Goal: Information Seeking & Learning: Learn about a topic

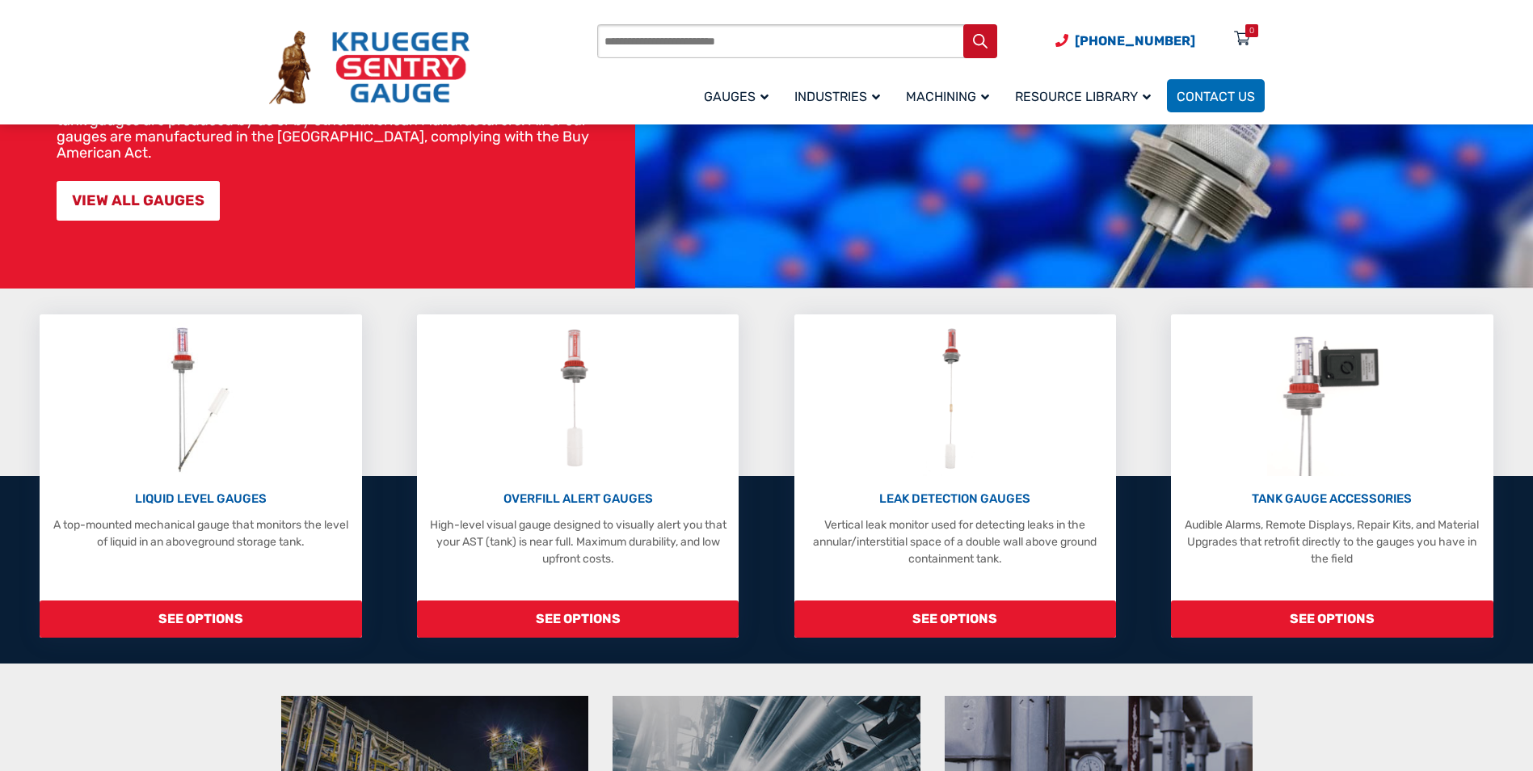
scroll to position [243, 0]
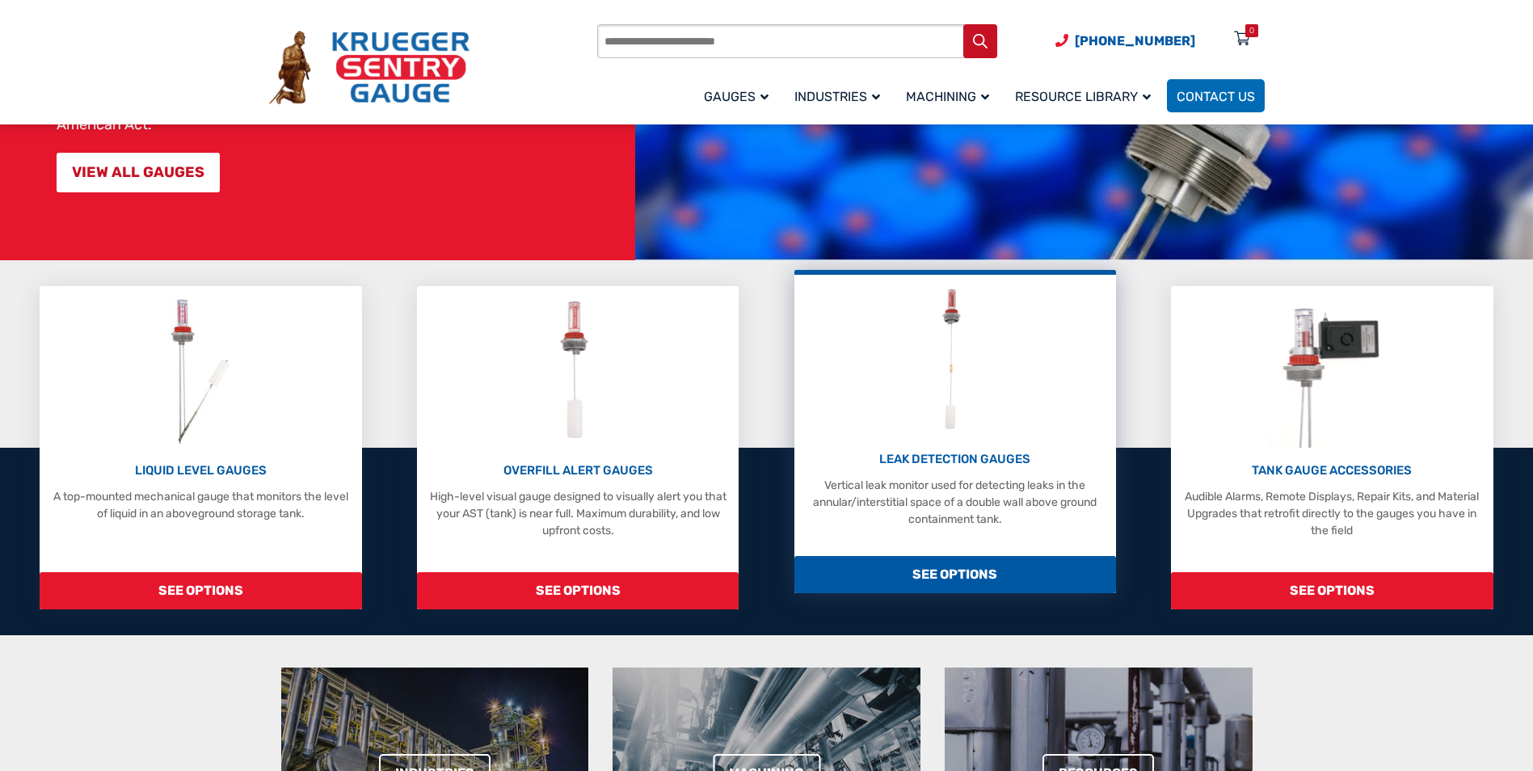
click at [951, 437] on div "LEAK DETECTION GAUGES Vertical leak monitor used for detecting leaks in the ann…" at bounding box center [956, 405] width 306 height 245
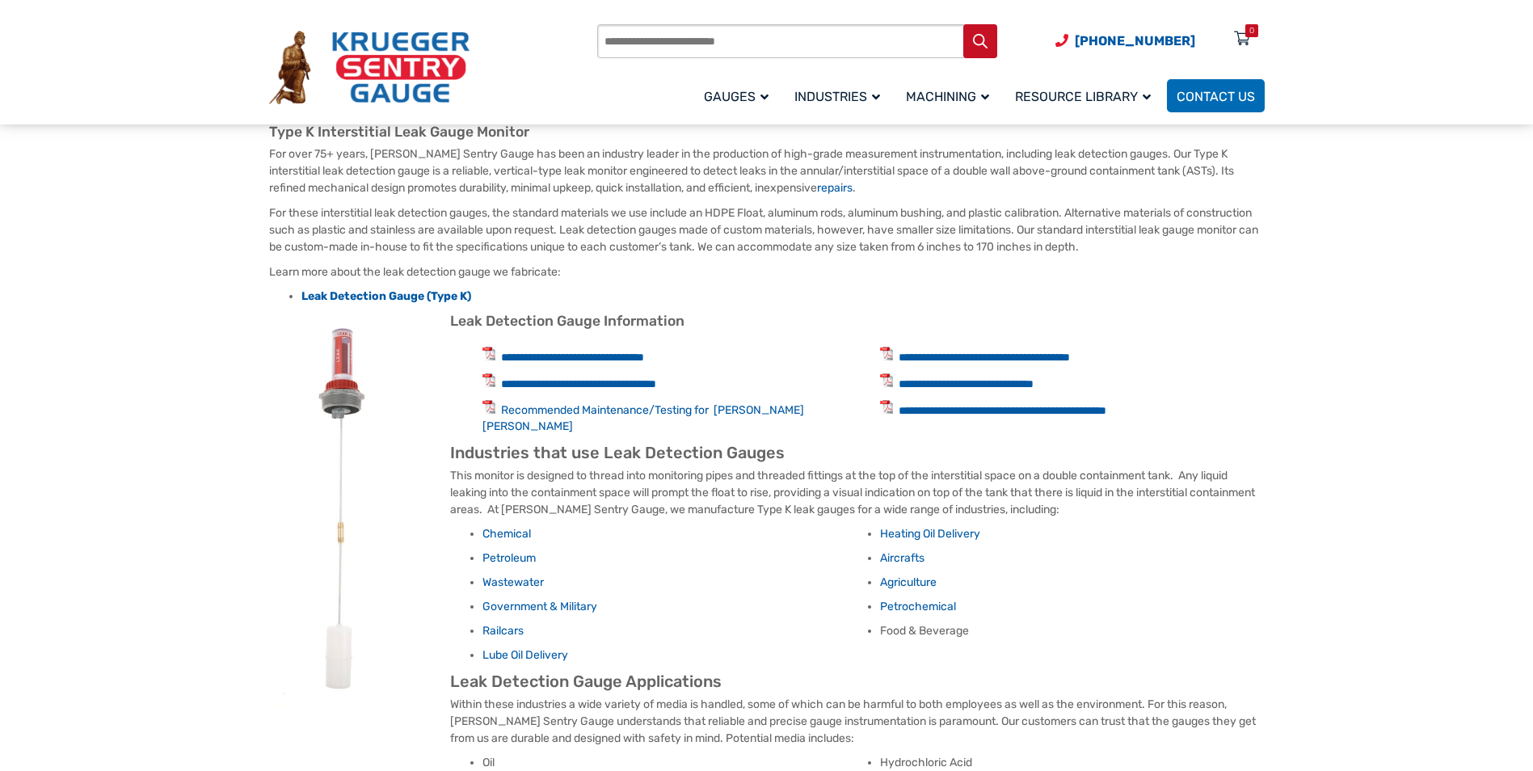
scroll to position [647, 0]
click at [338, 352] on img at bounding box center [350, 508] width 162 height 394
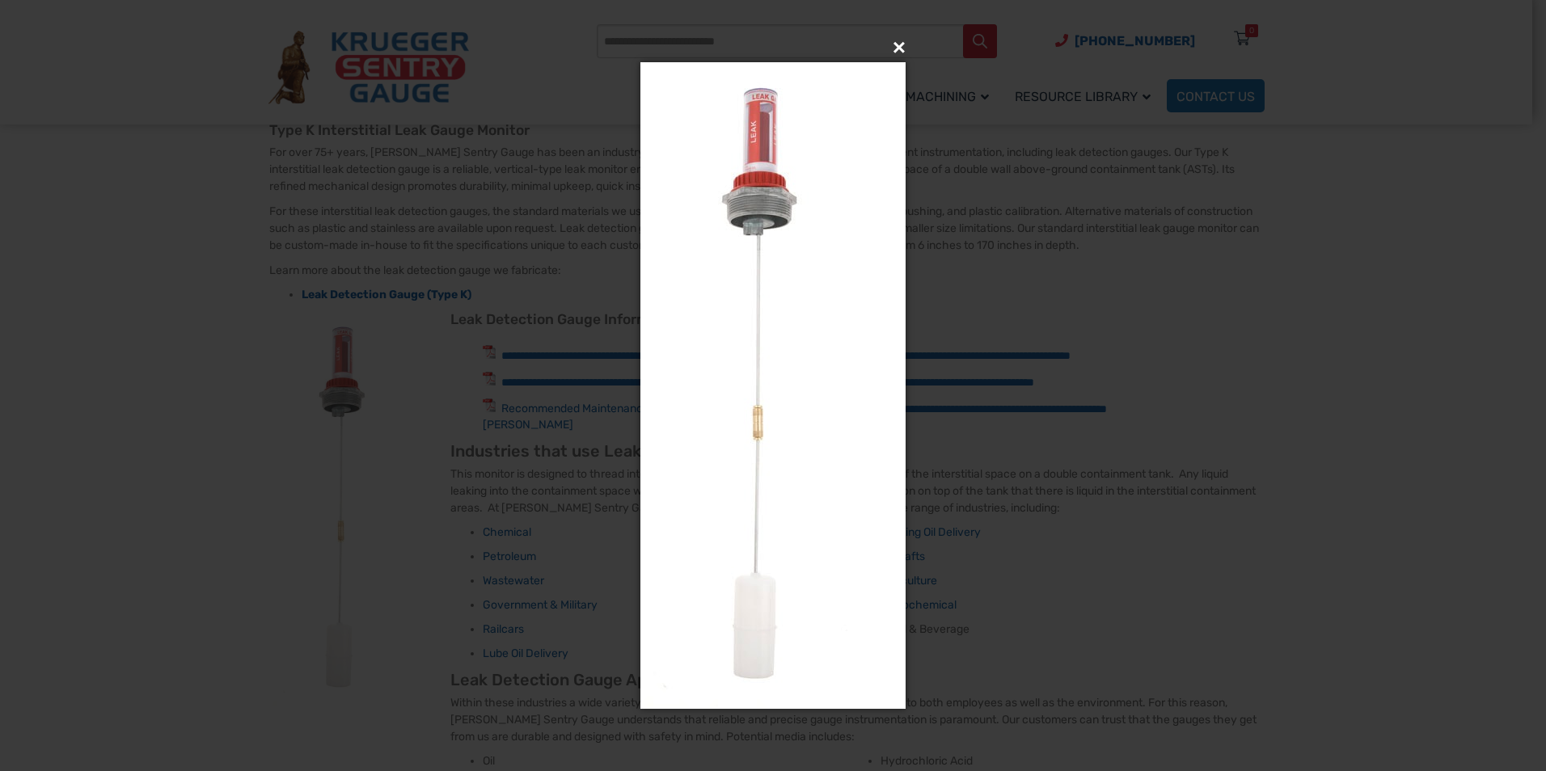
click at [900, 51] on button "×" at bounding box center [777, 48] width 265 height 36
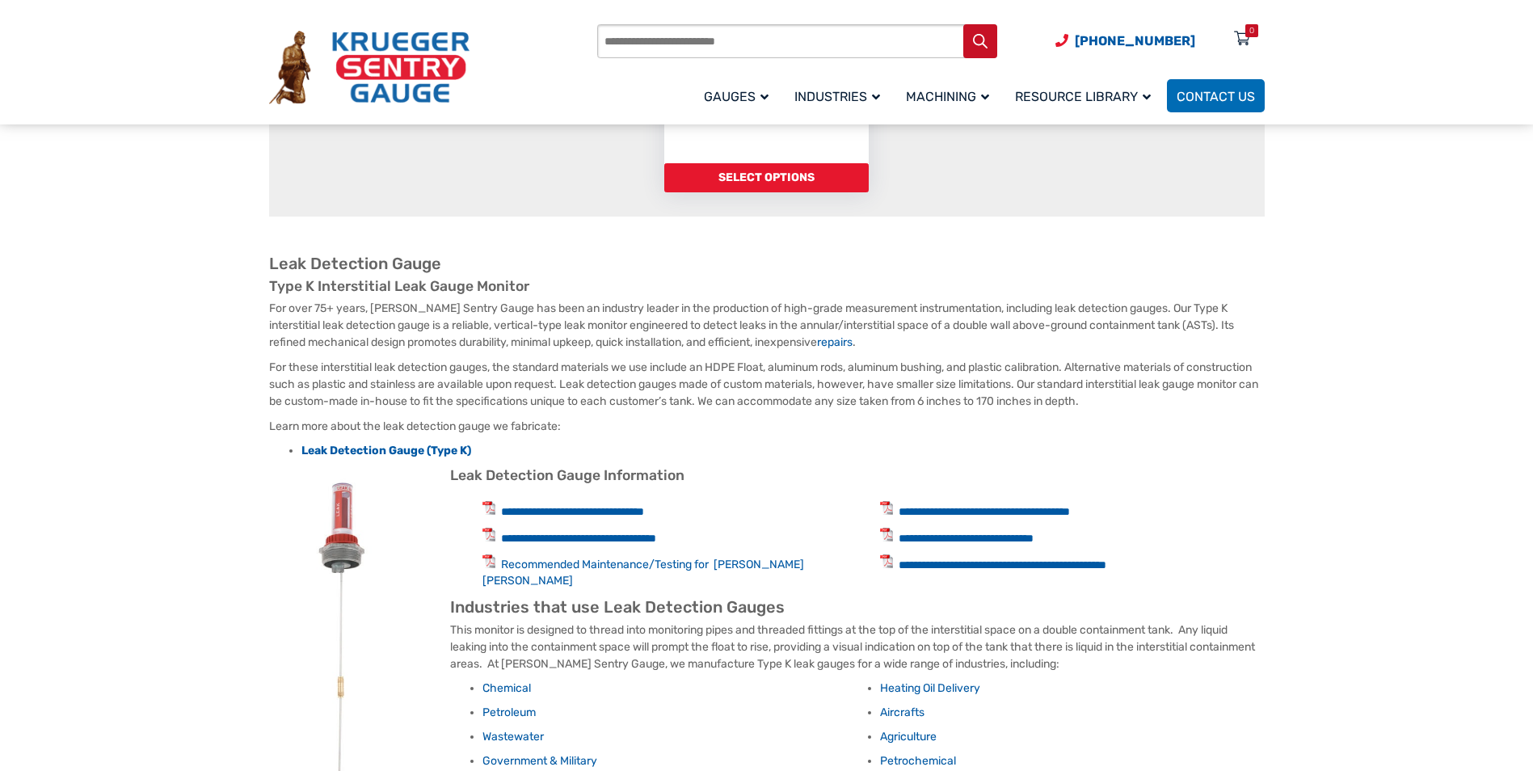
scroll to position [485, 0]
